Goal: Task Accomplishment & Management: Use online tool/utility

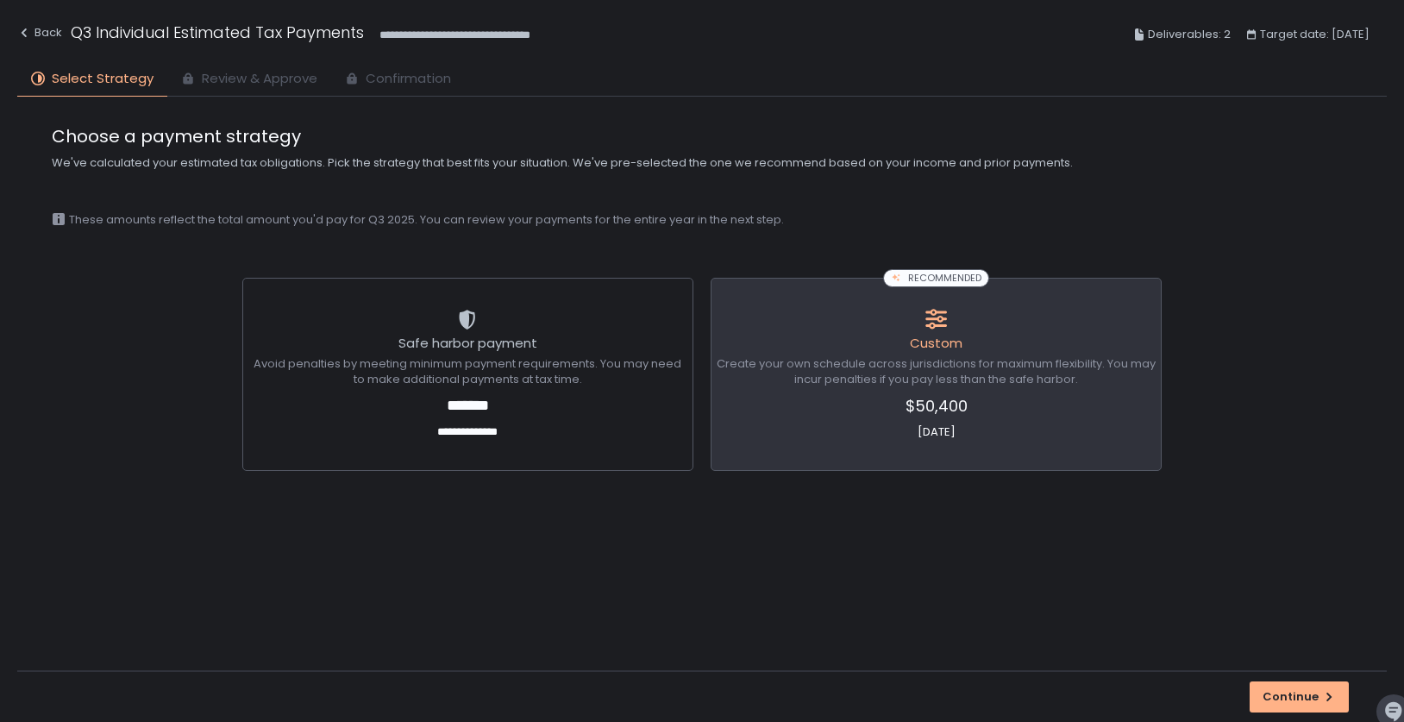
click at [992, 257] on div "**********" at bounding box center [701, 384] width 1369 height 574
click at [950, 357] on span "Create your own schedule across jurisdictions for maximum flexibility. You may …" at bounding box center [936, 371] width 439 height 31
click at [1274, 690] on div "Continue" at bounding box center [1298, 697] width 73 height 16
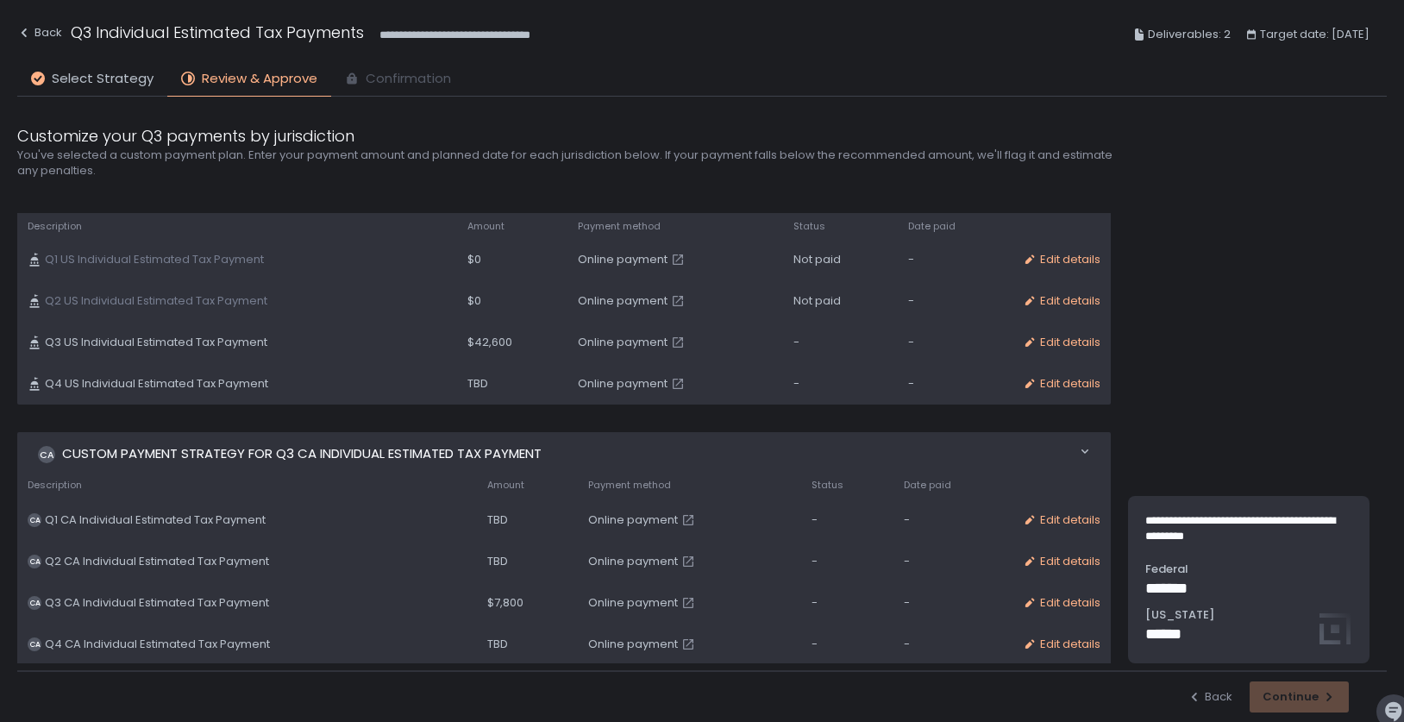
scroll to position [42, 0]
click at [1046, 344] on div "Edit details" at bounding box center [1062, 342] width 78 height 16
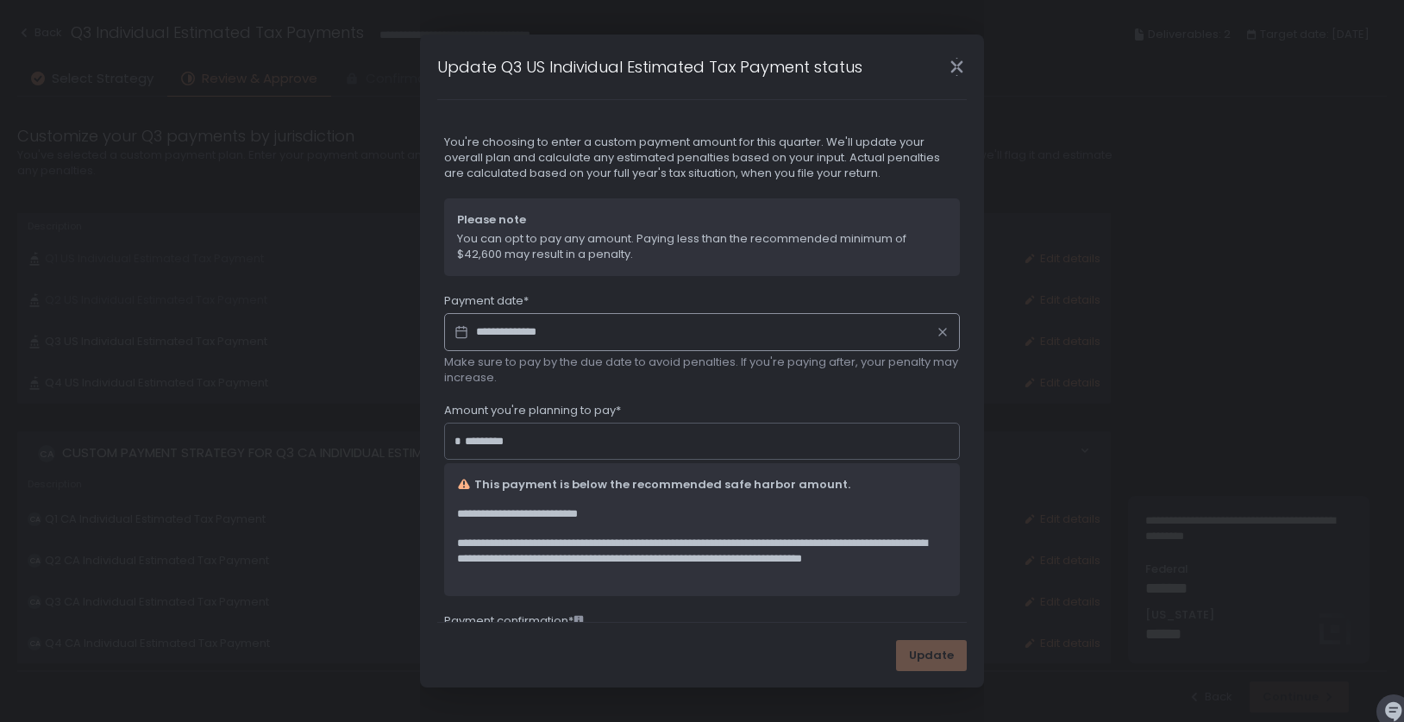
click at [957, 72] on icon "Close" at bounding box center [957, 67] width 18 height 18
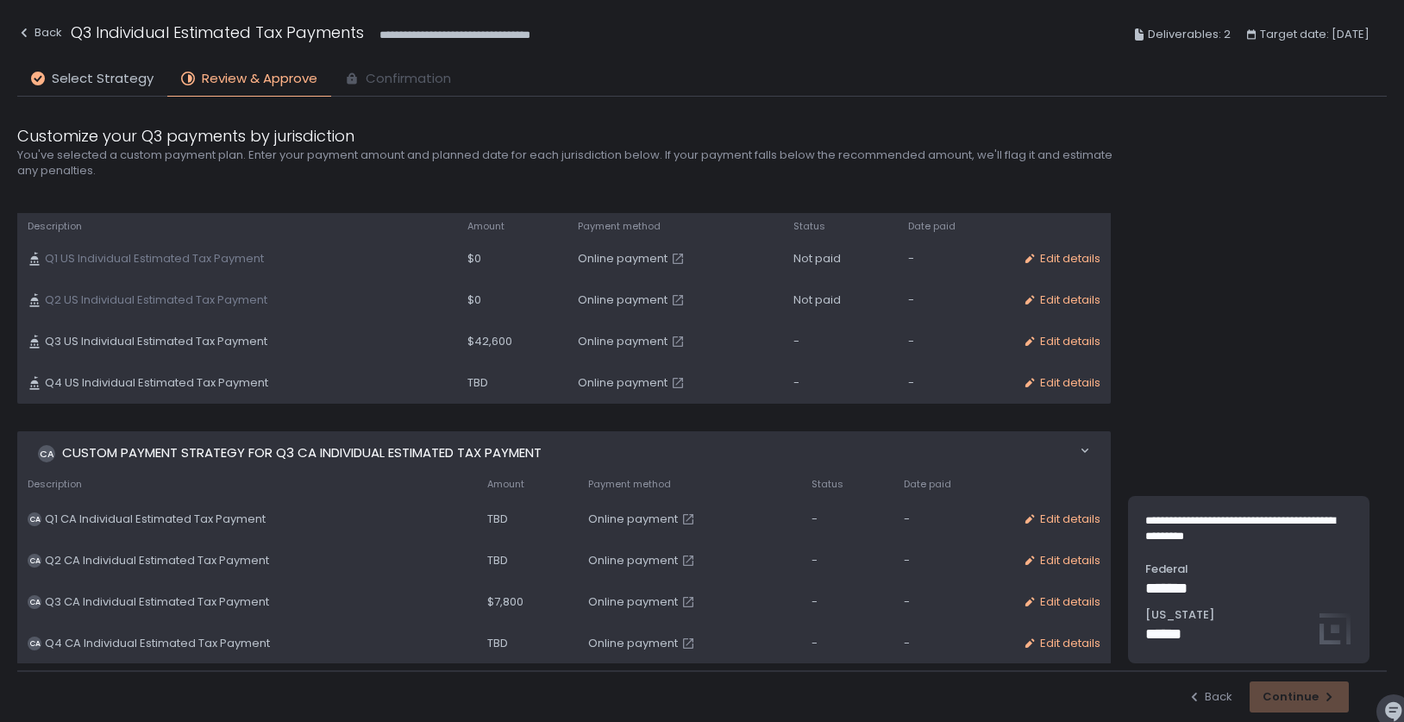
click at [1211, 706] on div "Back Continue" at bounding box center [701, 696] width 1369 height 52
click at [1215, 701] on div "Back" at bounding box center [1209, 697] width 45 height 16
